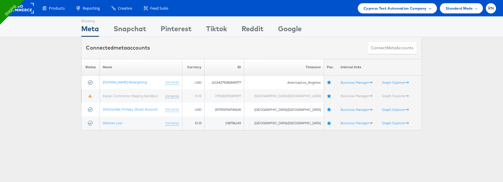
click at [390, 10] on span "Cypress Test Automation Company" at bounding box center [395, 8] width 63 height 6
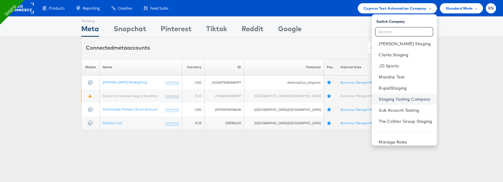
click at [394, 97] on link "Staging Testing Company" at bounding box center [405, 99] width 53 height 6
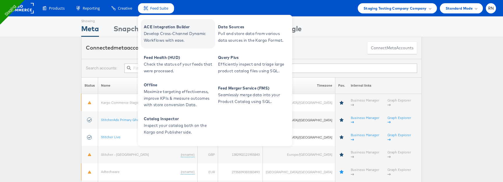
click at [176, 40] on span "Develop Cross-Channel Dynamic Workflows with ease." at bounding box center [179, 36] width 70 height 13
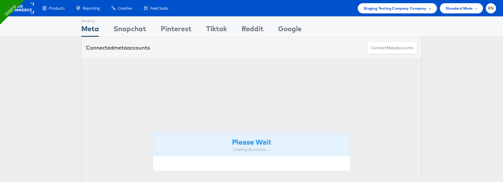
click at [386, 8] on span "Staging Testing Company Company" at bounding box center [395, 8] width 63 height 6
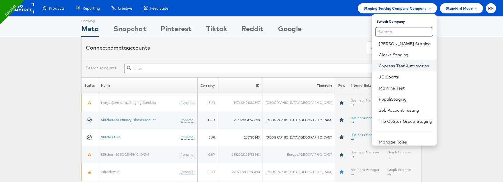
click at [392, 66] on link "Cypress Test Automation" at bounding box center [405, 66] width 53 height 6
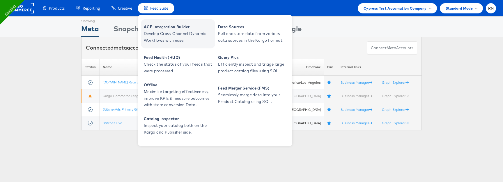
click at [156, 42] on span "Develop Cross-Channel Dynamic Workflows with ease." at bounding box center [179, 36] width 70 height 13
